Goal: Task Accomplishment & Management: Use online tool/utility

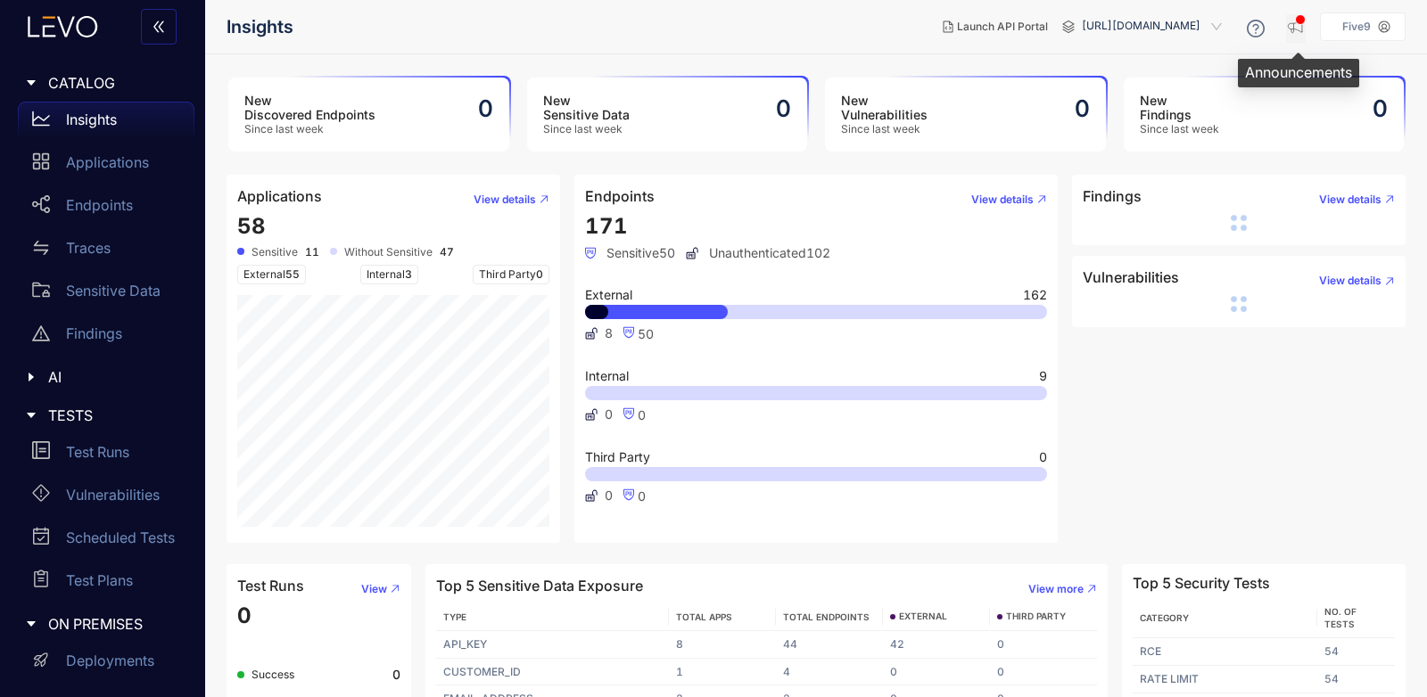
click at [1306, 21] on button "button" at bounding box center [1296, 28] width 20 height 29
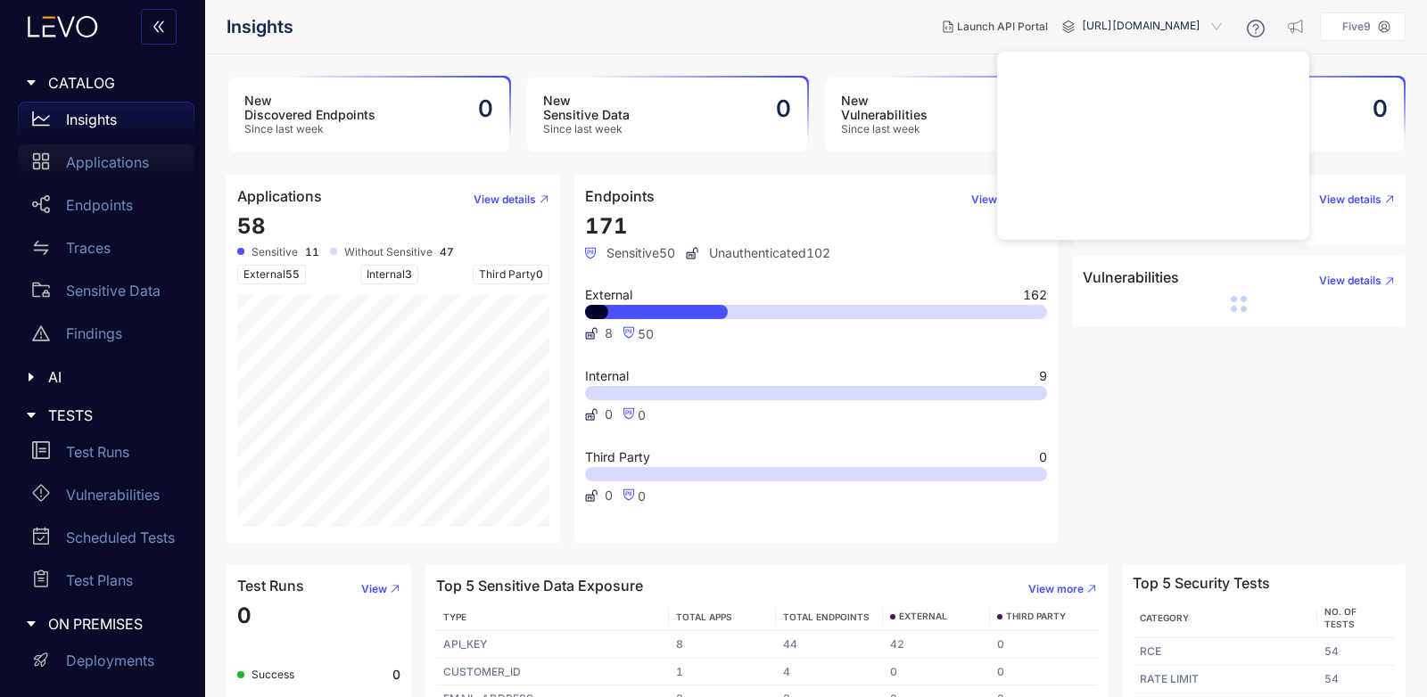
click at [112, 169] on p "Applications" at bounding box center [107, 162] width 83 height 16
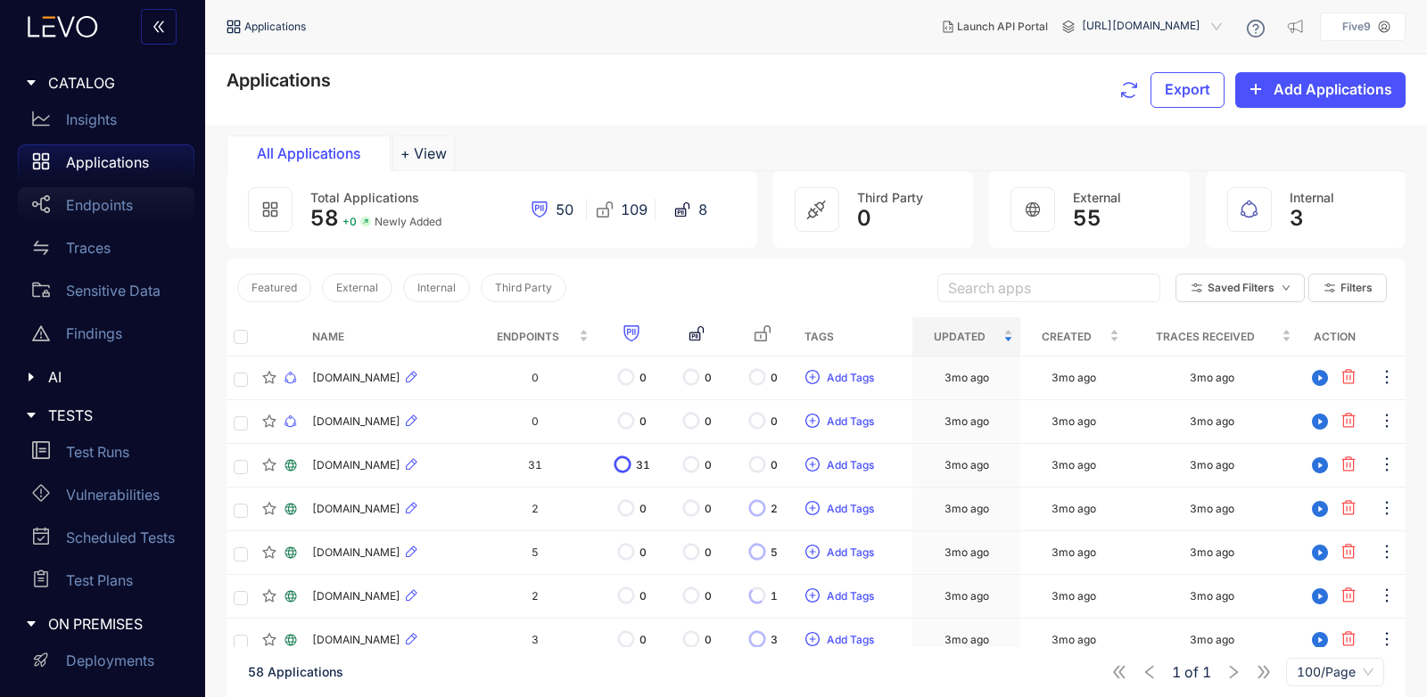
click at [114, 195] on div "Endpoints" at bounding box center [106, 205] width 177 height 36
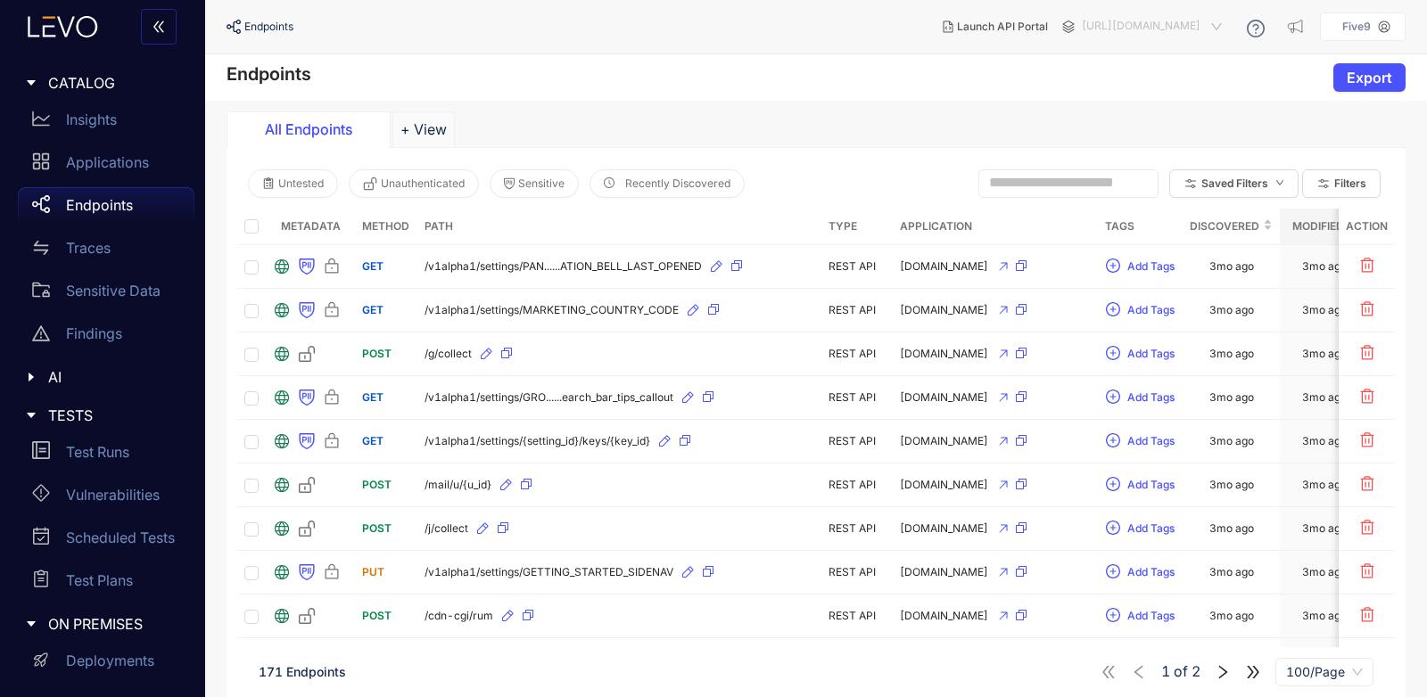
click at [1210, 25] on span "[URL][DOMAIN_NAME]" at bounding box center [1154, 26] width 144 height 29
click at [845, 95] on div "Endpoints Export" at bounding box center [816, 77] width 1222 height 46
